Goal: Navigation & Orientation: Find specific page/section

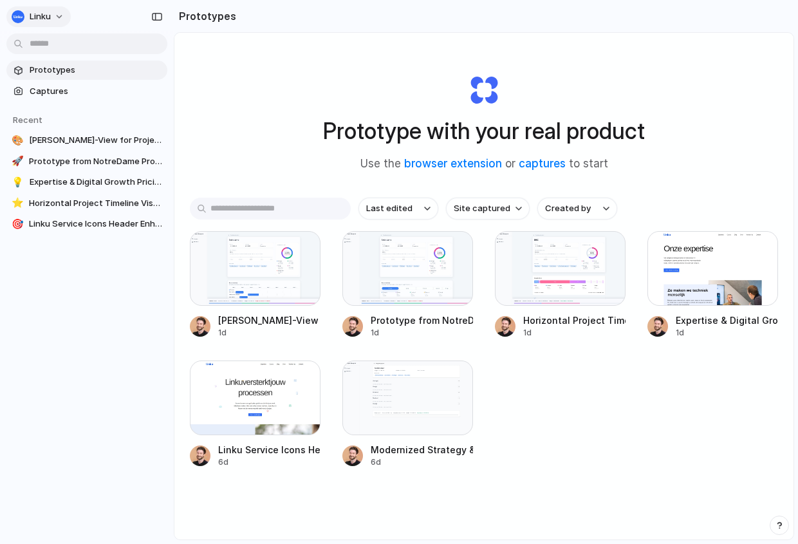
click at [49, 16] on span "Linku" at bounding box center [40, 16] width 21 height 13
click at [64, 50] on li "Settings" at bounding box center [62, 45] width 107 height 21
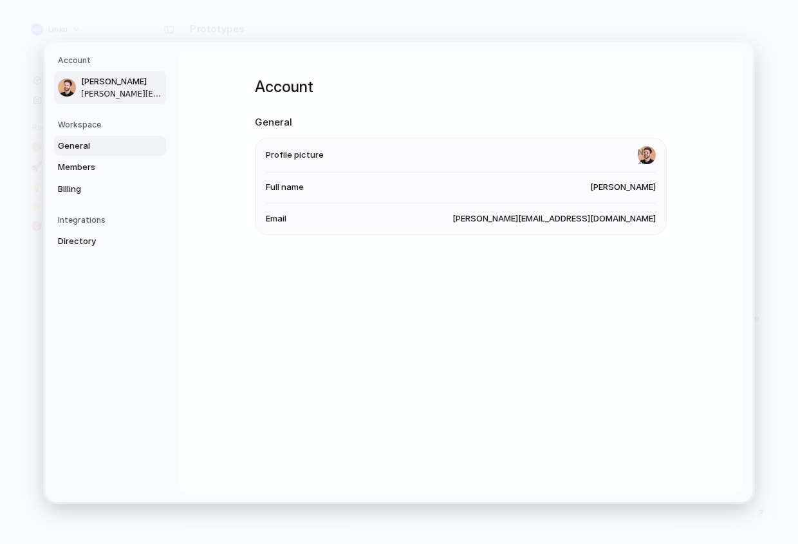
click at [83, 148] on span "General" at bounding box center [99, 146] width 82 height 13
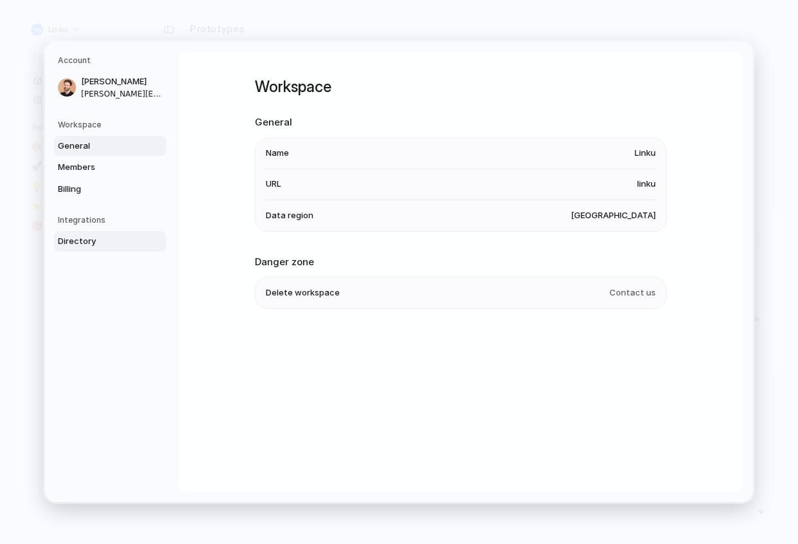
click at [83, 244] on span "Directory" at bounding box center [99, 241] width 82 height 13
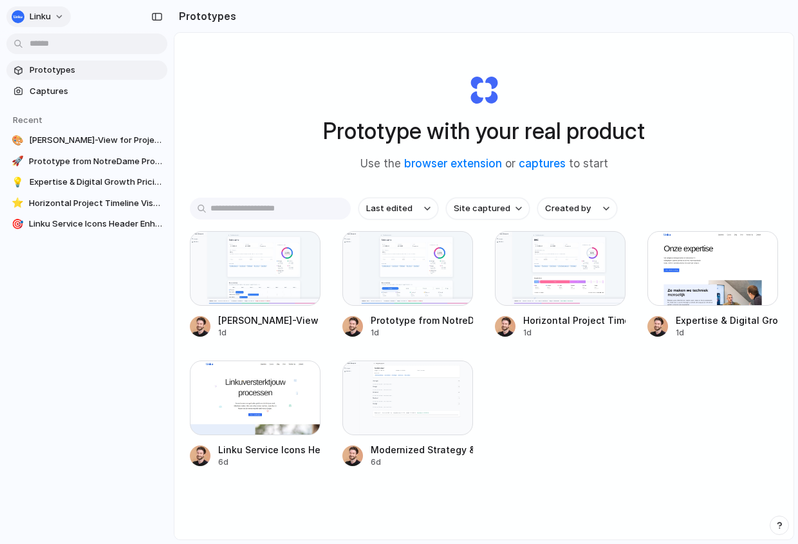
click at [57, 22] on button "Linku" at bounding box center [38, 16] width 64 height 21
click at [94, 17] on div "Settings Invite members Change theme Sign out" at bounding box center [399, 272] width 798 height 544
